Goal: Task Accomplishment & Management: Manage account settings

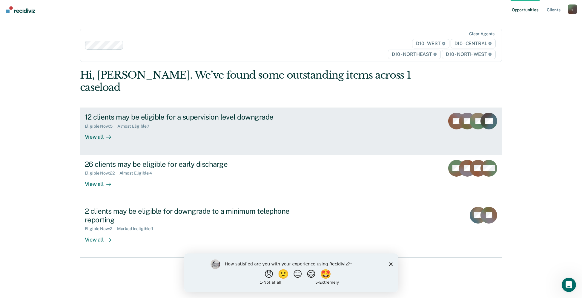
click at [136, 113] on div "12 clients may be eligible for a supervision level downgrade" at bounding box center [190, 117] width 210 height 9
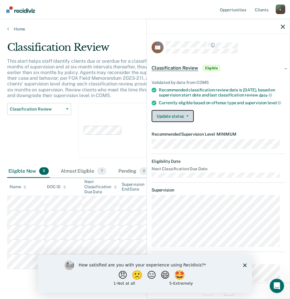
click at [187, 122] on button "Update status" at bounding box center [172, 116] width 42 height 12
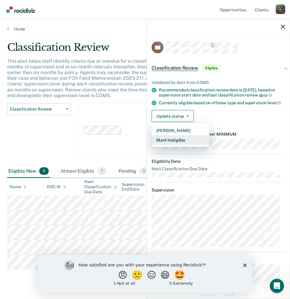
click at [170, 145] on button "Mark Ineligible" at bounding box center [180, 140] width 58 height 10
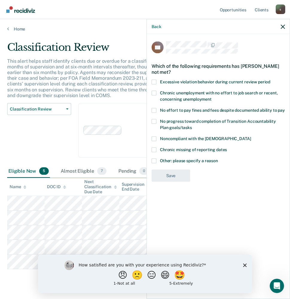
click at [155, 158] on span at bounding box center [153, 160] width 5 height 5
click at [218, 158] on input "Other: please specify a reason" at bounding box center [218, 158] width 0 height 0
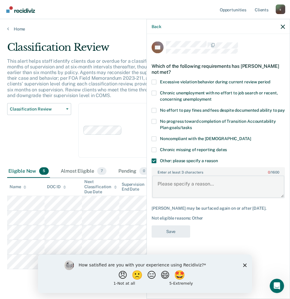
click at [158, 180] on textarea "Enter at least 3 characters 0 / 1600" at bounding box center [218, 187] width 132 height 22
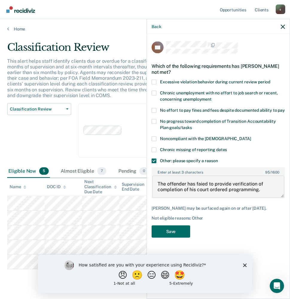
click at [200, 183] on textarea "The offender has faied to provide verification of completion of his court order…" at bounding box center [218, 187] width 132 height 22
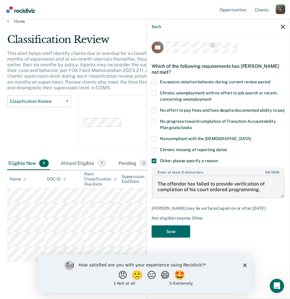
scroll to position [12, 0]
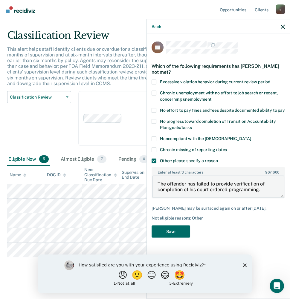
click at [242, 187] on textarea "The offender has failed to provide verification of completion of his court orde…" at bounding box center [218, 187] width 132 height 22
type textarea "The offender has failed to provide verification of completion of his court orde…"
click at [163, 226] on button "Save" at bounding box center [170, 231] width 39 height 12
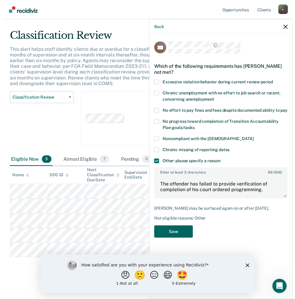
scroll to position [0, 0]
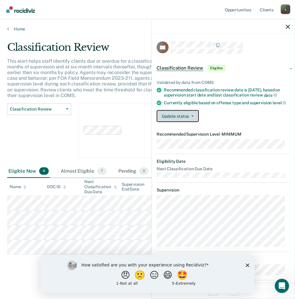
click at [193, 122] on button "Update status" at bounding box center [177, 116] width 42 height 12
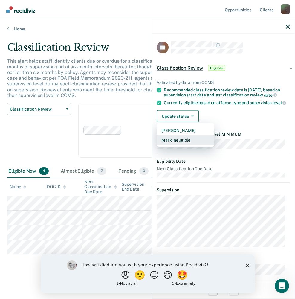
click at [180, 145] on button "Mark Ineligible" at bounding box center [185, 140] width 58 height 10
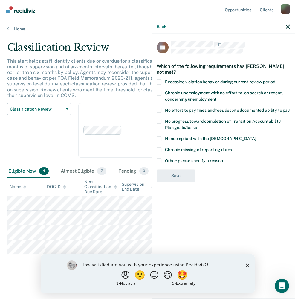
click at [160, 155] on div "Chronic missing of reporting dates" at bounding box center [222, 152] width 133 height 11
click at [158, 158] on span at bounding box center [158, 160] width 5 height 5
click at [223, 158] on input "Other: please specify a reason" at bounding box center [223, 158] width 0 height 0
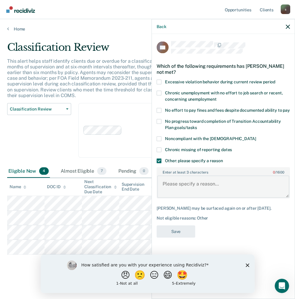
click at [171, 183] on textarea "Enter at least 3 characters 0 / 1600" at bounding box center [223, 187] width 132 height 22
type textarea "Continues to address programming."
drag, startPoint x: 165, startPoint y: 227, endPoint x: 171, endPoint y: 225, distance: 5.9
click at [166, 227] on button "Save" at bounding box center [175, 231] width 39 height 12
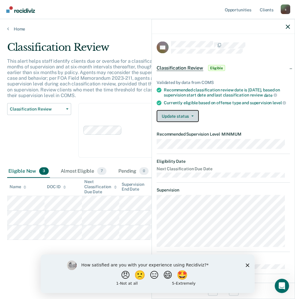
click at [189, 120] on button "Update status" at bounding box center [177, 116] width 42 height 12
click at [10, 27] on link "Home" at bounding box center [147, 28] width 280 height 5
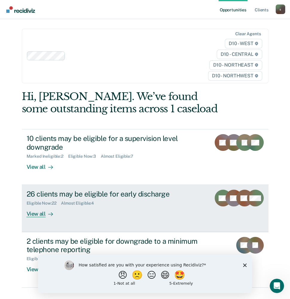
click at [29, 210] on div "View all" at bounding box center [43, 212] width 33 height 12
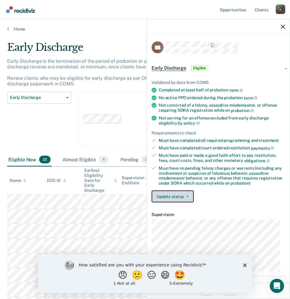
click at [174, 192] on button "Update status" at bounding box center [172, 196] width 42 height 12
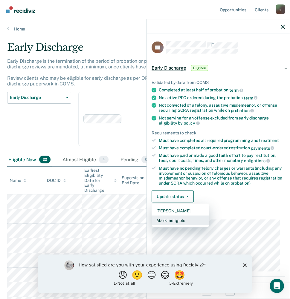
click at [180, 217] on button "Mark Ineligible" at bounding box center [180, 220] width 58 height 10
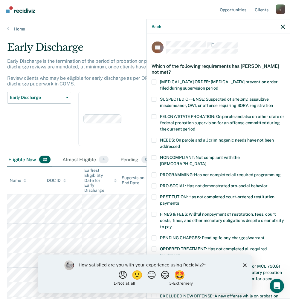
click at [153, 172] on span at bounding box center [153, 174] width 5 height 5
click at [280, 172] on input "PROGRAMMING: Has not completed all required programming" at bounding box center [280, 172] width 0 height 0
click at [244, 264] on polygon "Close survey" at bounding box center [245, 265] width 4 height 4
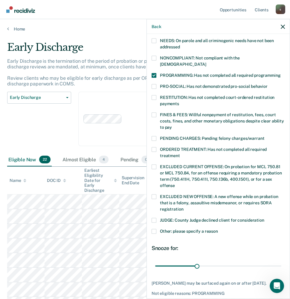
scroll to position [123, 0]
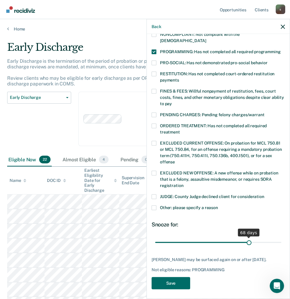
drag, startPoint x: 196, startPoint y: 236, endPoint x: 244, endPoint y: 233, distance: 48.7
type input "68"
click at [244, 237] on input "range" at bounding box center [218, 242] width 126 height 10
click at [166, 277] on button "Save" at bounding box center [170, 283] width 39 height 12
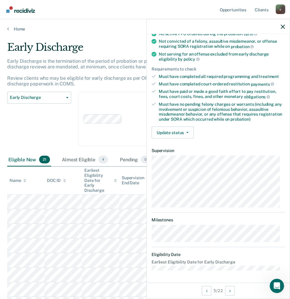
scroll to position [50, 0]
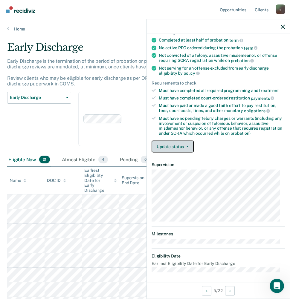
click at [185, 144] on button "Update status" at bounding box center [172, 146] width 42 height 12
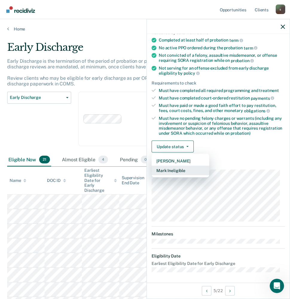
click at [180, 168] on button "Mark Ineligible" at bounding box center [180, 170] width 58 height 10
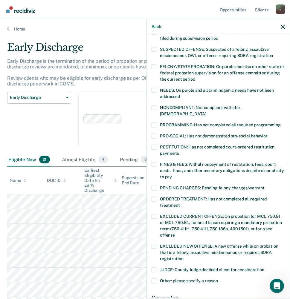
click at [152, 122] on span at bounding box center [153, 124] width 5 height 5
click at [280, 122] on input "PROGRAMMING: Has not completed all required programming" at bounding box center [280, 122] width 0 height 0
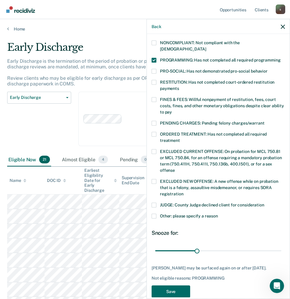
scroll to position [118, 0]
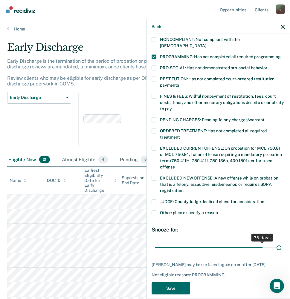
drag, startPoint x: 196, startPoint y: 239, endPoint x: 271, endPoint y: 242, distance: 74.4
type input "89"
click at [272, 242] on input "range" at bounding box center [218, 247] width 126 height 10
click at [176, 284] on button "Save" at bounding box center [170, 288] width 39 height 12
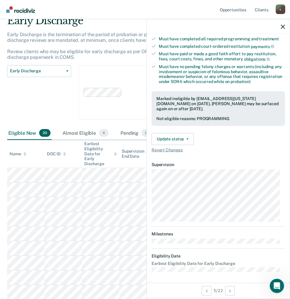
scroll to position [33, 0]
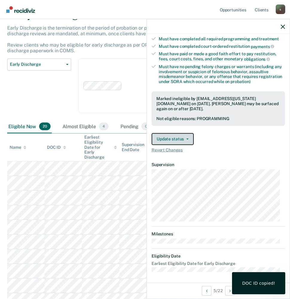
click at [181, 133] on button "Update status" at bounding box center [172, 139] width 42 height 12
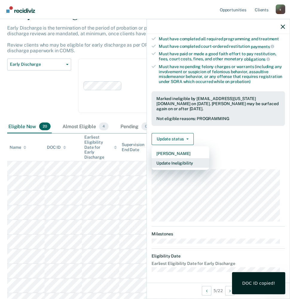
click at [176, 163] on button "Update Ineligibility" at bounding box center [180, 163] width 58 height 10
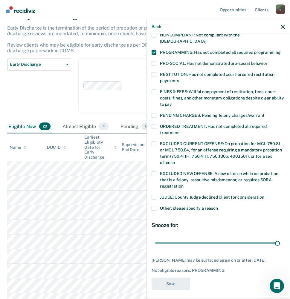
scroll to position [123, 0]
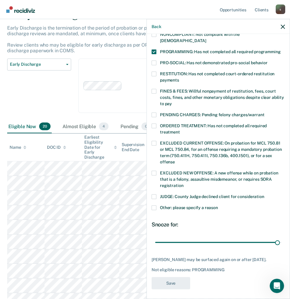
click at [153, 112] on span at bounding box center [153, 114] width 5 height 5
click at [264, 112] on input "PENDING CHARGES: Pending felony charges/warrant" at bounding box center [264, 112] width 0 height 0
click at [153, 123] on span at bounding box center [153, 125] width 5 height 5
click at [180, 130] on input "ORDERED TREATMENT: Has not completed all required treatment" at bounding box center [180, 130] width 0 height 0
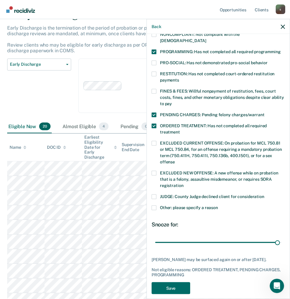
drag, startPoint x: 153, startPoint y: 106, endPoint x: 153, endPoint y: 131, distance: 25.1
click at [153, 112] on span at bounding box center [153, 114] width 5 height 5
click at [264, 112] on input "PENDING CHARGES: Pending felony charges/warrant" at bounding box center [264, 112] width 0 height 0
click at [169, 279] on button "Save" at bounding box center [170, 283] width 39 height 12
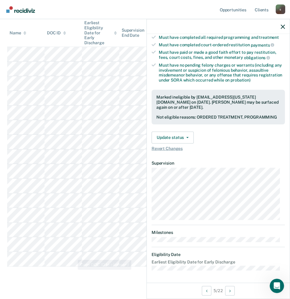
scroll to position [225, 0]
